Goal: Transaction & Acquisition: Purchase product/service

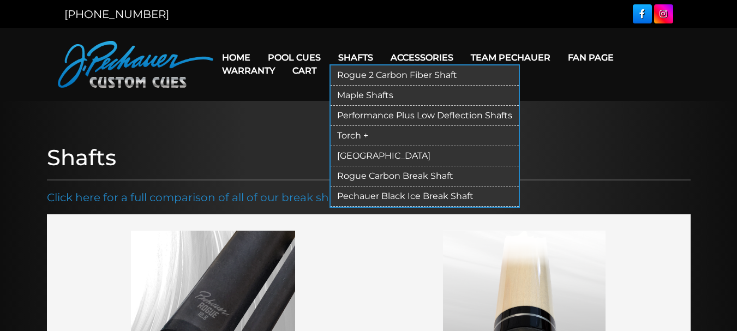
click at [379, 193] on link "Pechauer Black Ice Break Shaft" at bounding box center [425, 197] width 188 height 20
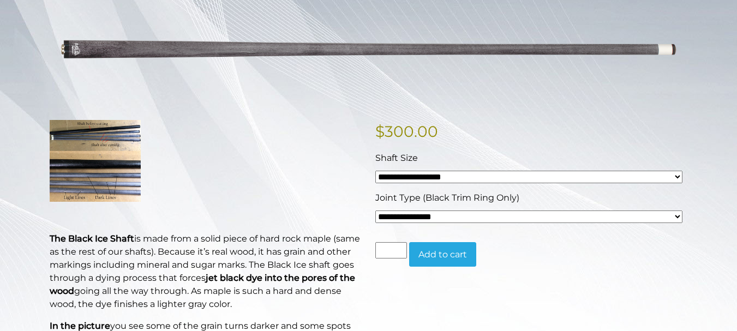
scroll to position [164, 0]
click at [96, 175] on img at bounding box center [95, 161] width 91 height 82
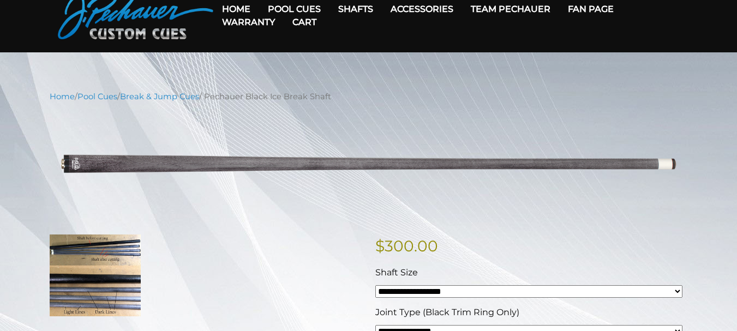
scroll to position [55, 0]
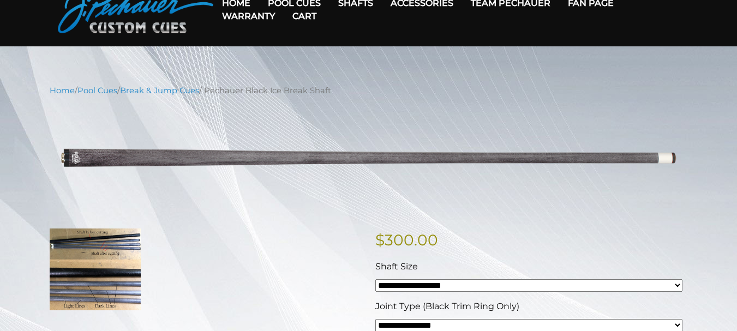
click at [113, 241] on img at bounding box center [95, 270] width 91 height 82
click at [114, 240] on img at bounding box center [95, 270] width 91 height 82
